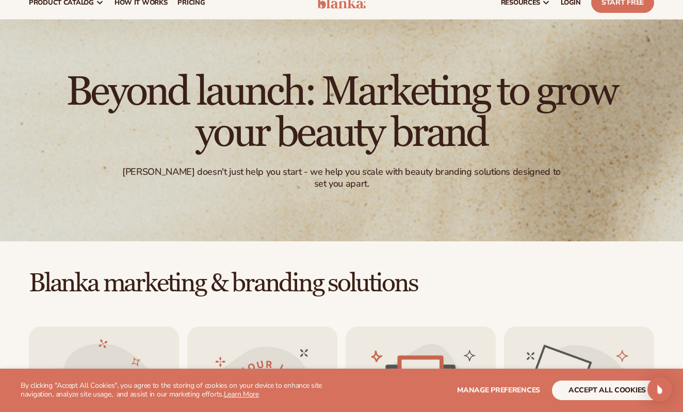
scroll to position [40, 0]
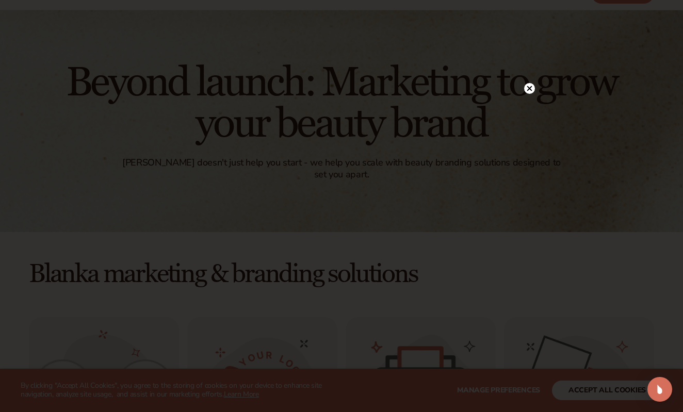
click at [531, 89] on circle at bounding box center [529, 88] width 11 height 11
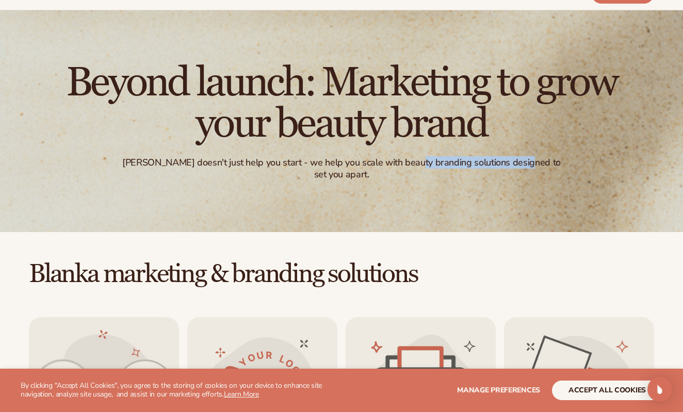
drag, startPoint x: 417, startPoint y: 163, endPoint x: 524, endPoint y: 159, distance: 107.4
click at [524, 159] on div "Blanka doesn't just help you start - we help you scale with beauty branding sol…" at bounding box center [341, 169] width 444 height 24
click at [488, 177] on div "Blanka doesn't just help you start - we help you scale with beauty branding sol…" at bounding box center [341, 169] width 444 height 24
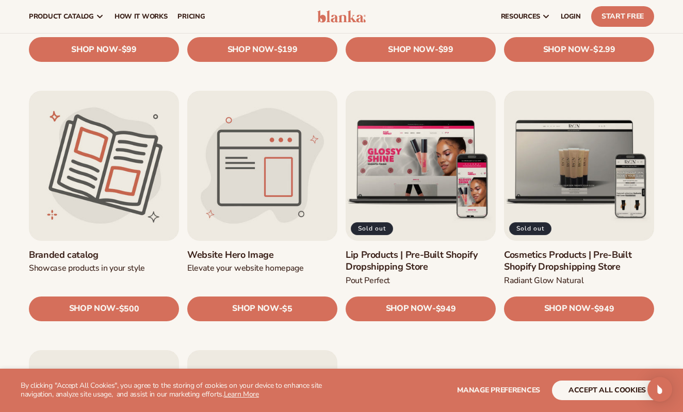
scroll to position [1007, 0]
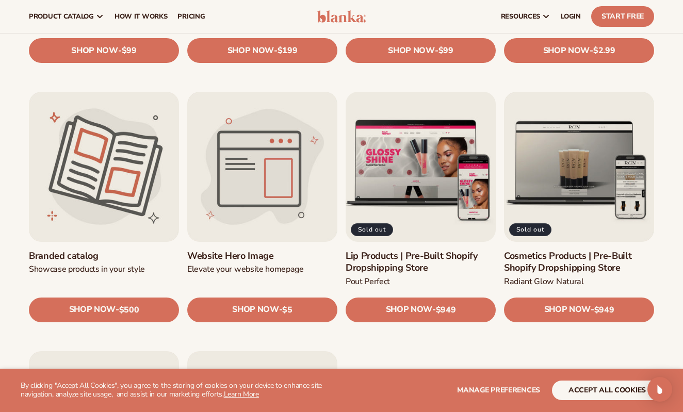
click at [410, 250] on link "Lip Products | Pre-Built Shopify Dropshipping Store" at bounding box center [421, 262] width 150 height 24
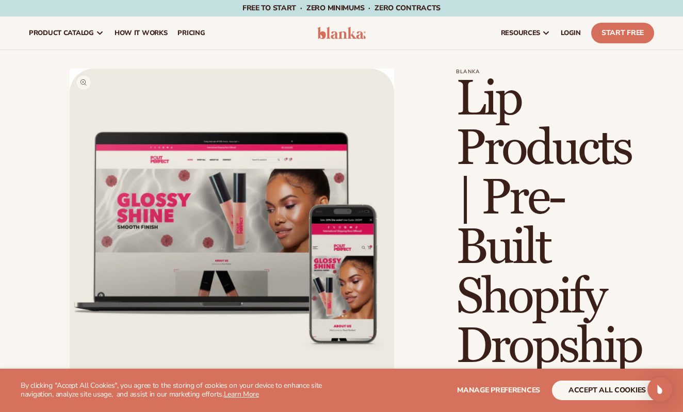
click at [70, 393] on button "Open media 1 in modal" at bounding box center [70, 393] width 0 height 0
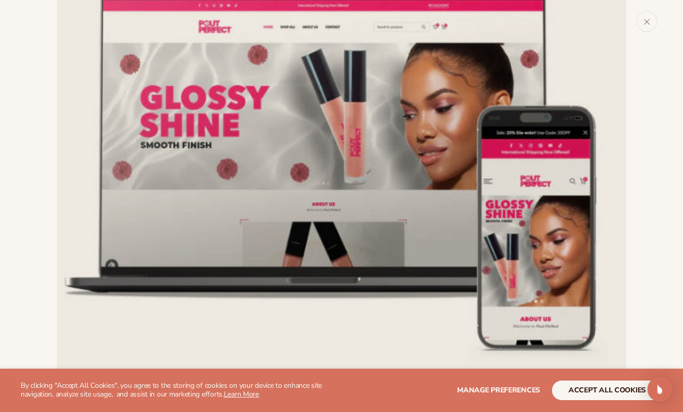
scroll to position [152, 0]
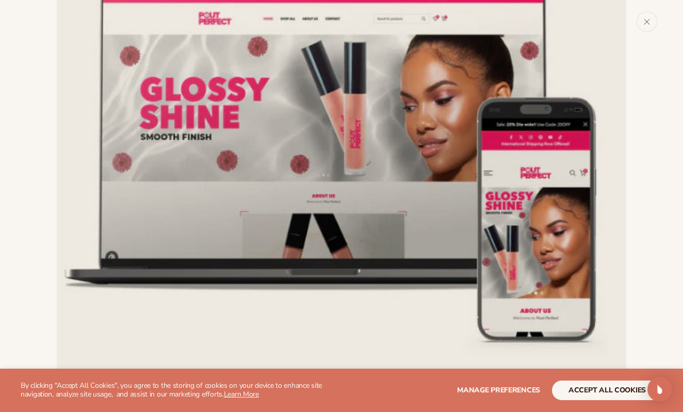
click at [307, 258] on img "Media gallery" at bounding box center [342, 144] width 570 height 570
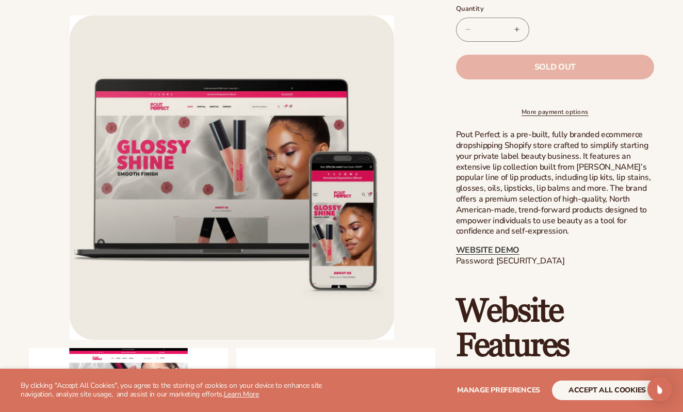
scroll to position [511, 0]
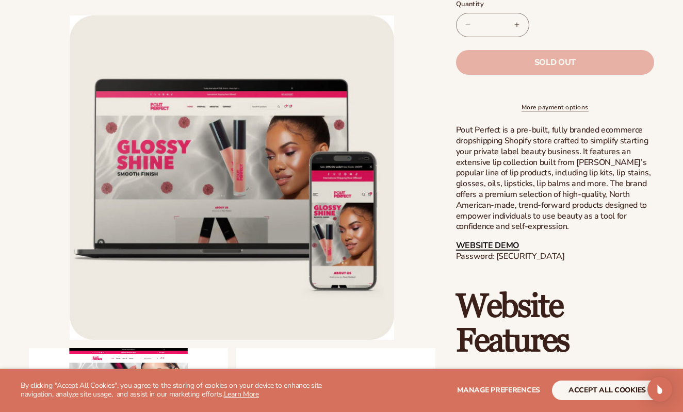
click at [478, 251] on link "WEBSITE DEMO" at bounding box center [487, 245] width 63 height 11
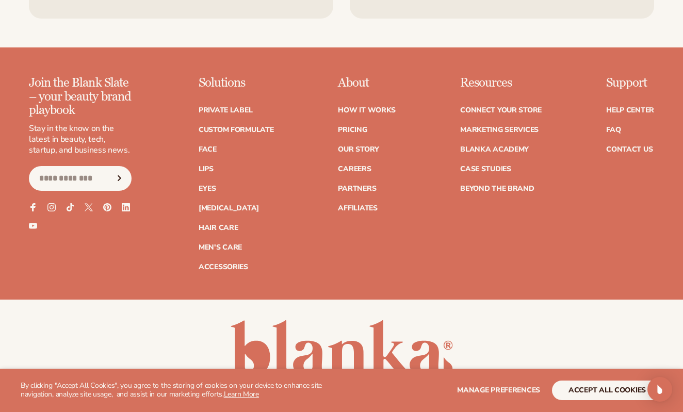
scroll to position [2019, 0]
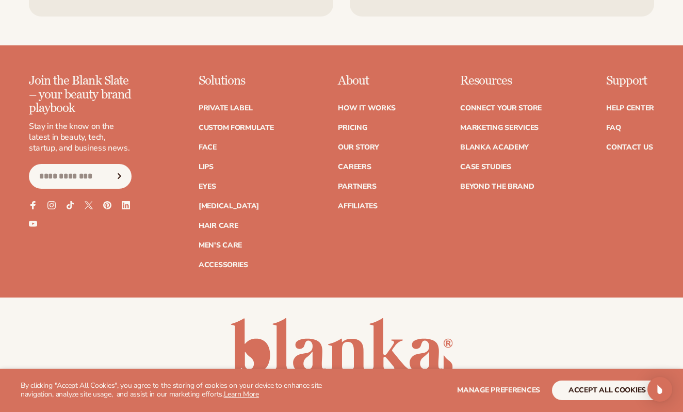
click at [361, 102] on ul "How It Works Pricing Our Story Careers Partners Affiliates" at bounding box center [367, 152] width 58 height 116
click at [366, 105] on link "How It Works" at bounding box center [367, 108] width 58 height 7
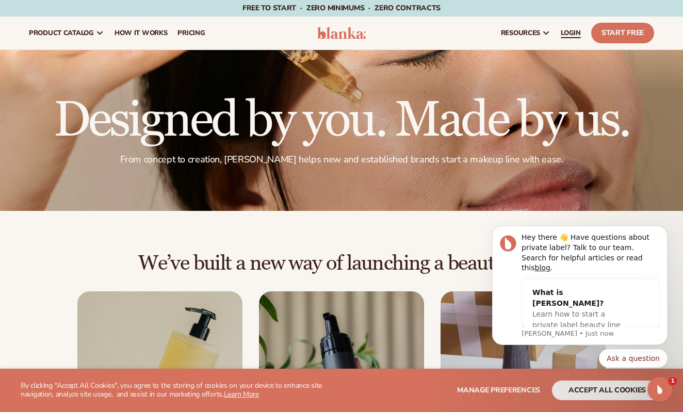
click at [568, 36] on span "LOGIN" at bounding box center [571, 33] width 20 height 8
